Goal: Information Seeking & Learning: Learn about a topic

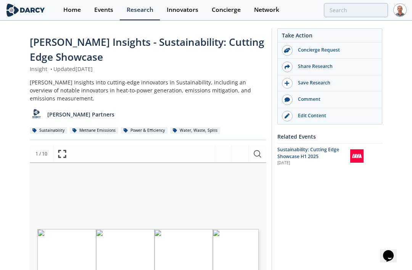
click at [103, 11] on div "Events" at bounding box center [103, 10] width 19 height 6
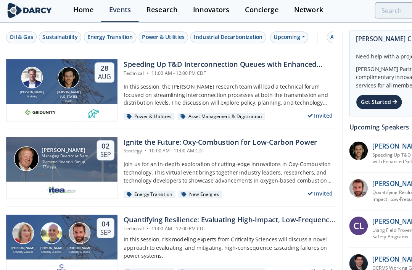
click at [250, 124] on div "Ignite the Future: Oxy-Combustion for Low-Carbon Power" at bounding box center [190, 123] width 167 height 9
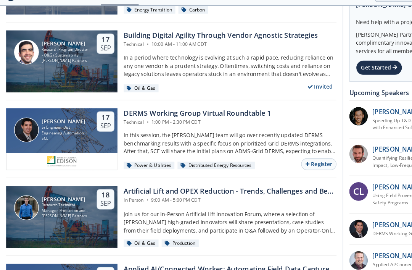
scroll to position [485, 0]
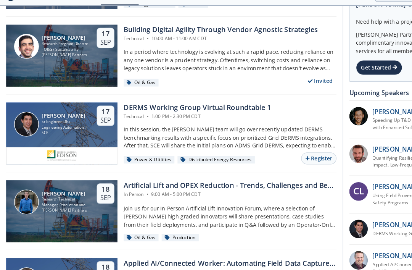
click at [228, 180] on div "In Person • 9:00 AM - 5:00 PM CDT" at bounding box center [199, 183] width 184 height 6
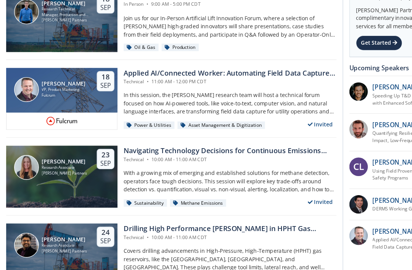
scroll to position [628, 0]
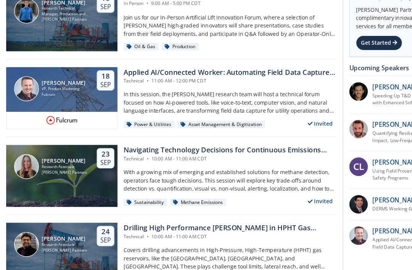
click at [239, 162] on div "Navigating Technology Decisions for Continuous Emissions Detection" at bounding box center [199, 166] width 184 height 9
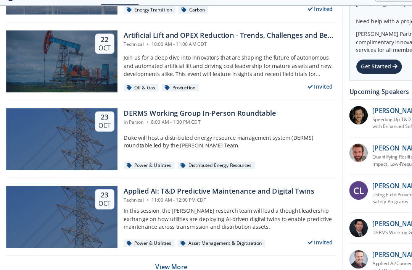
scroll to position [1500, 0]
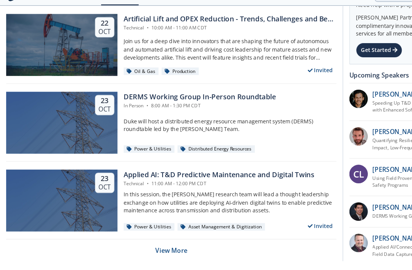
click at [149, 222] on button "View More" at bounding box center [147, 231] width 27 height 19
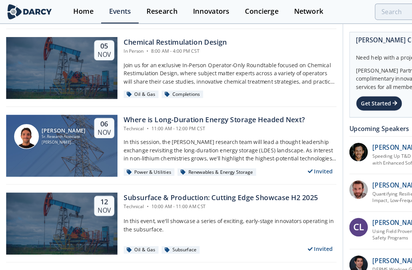
scroll to position [1895, 0]
